Goal: Transaction & Acquisition: Book appointment/travel/reservation

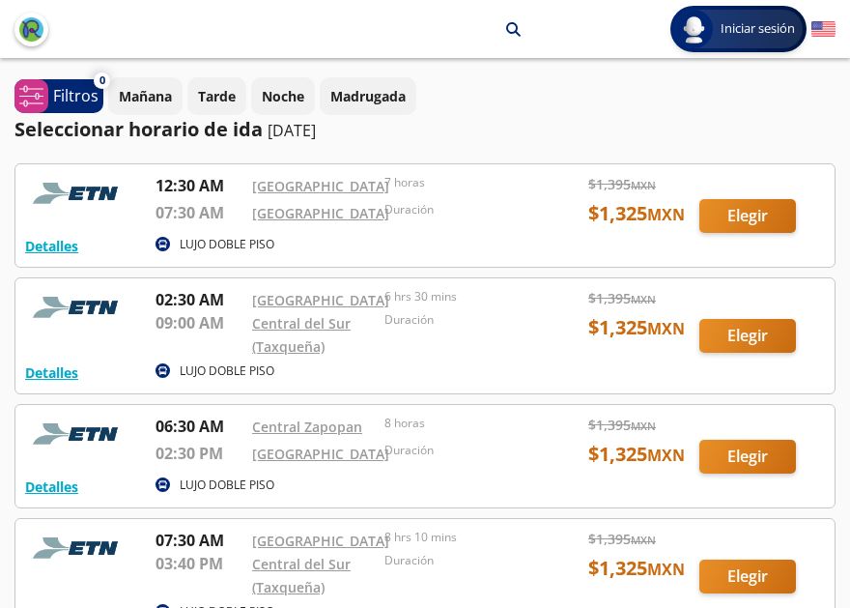
click at [819, 32] on img at bounding box center [824, 29] width 24 height 24
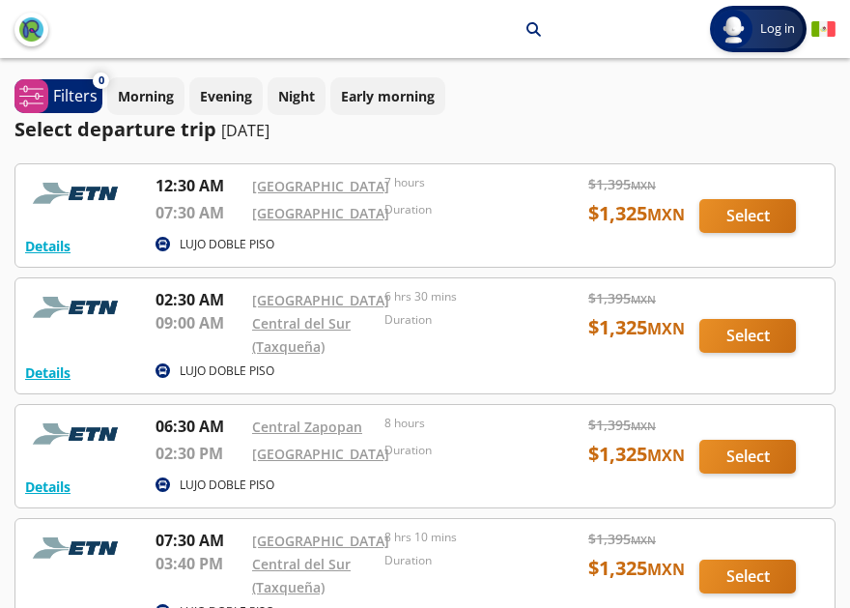
click at [725, 456] on div at bounding box center [424, 456] width 819 height 102
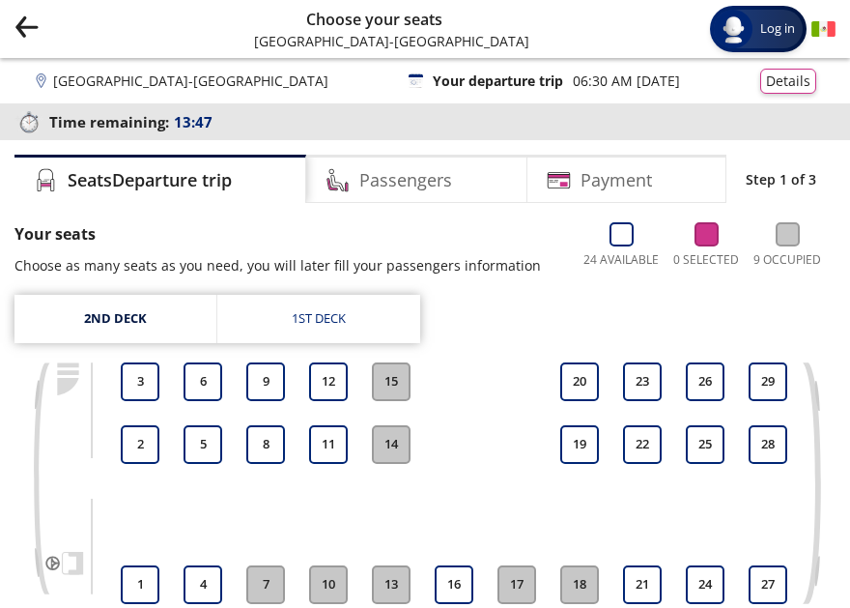
click at [43, 27] on div "Group 9 Created with Sketch. Choose your seats [GEOGRAPHIC_DATA] - [GEOGRAPHIC_…" at bounding box center [425, 29] width 850 height 58
click at [25, 24] on icon "Group 9 Created with Sketch." at bounding box center [26, 26] width 24 height 24
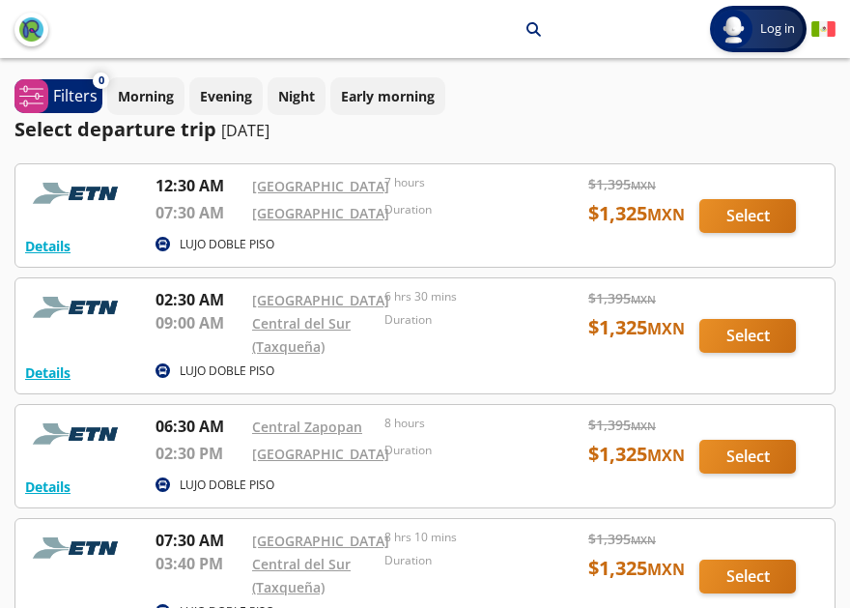
click at [823, 34] on img at bounding box center [824, 29] width 24 height 24
